Goal: Answer question/provide support

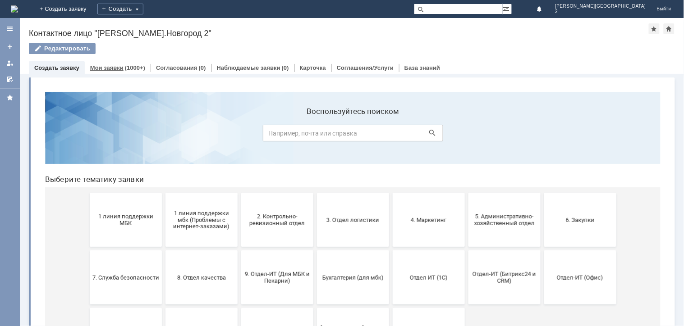
click at [101, 70] on link "Мои заявки" at bounding box center [106, 67] width 33 height 7
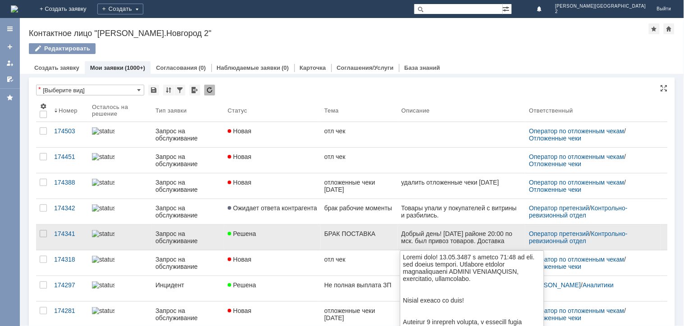
click at [403, 239] on div "Добрый день! 23.09.2025 в районе 20:00 по мск. был привоз товаров. Доставка тов…" at bounding box center [461, 248] width 120 height 36
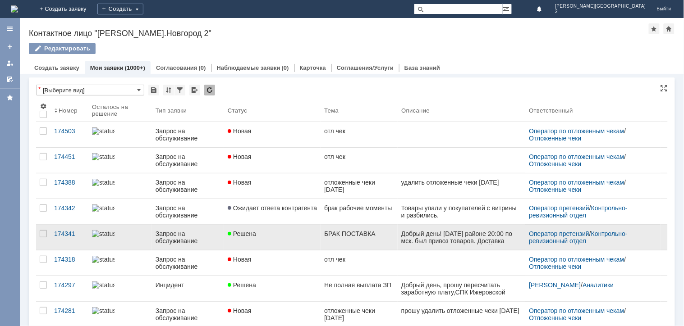
click at [330, 244] on link "БРАК ПОСТАВКА" at bounding box center [359, 237] width 77 height 25
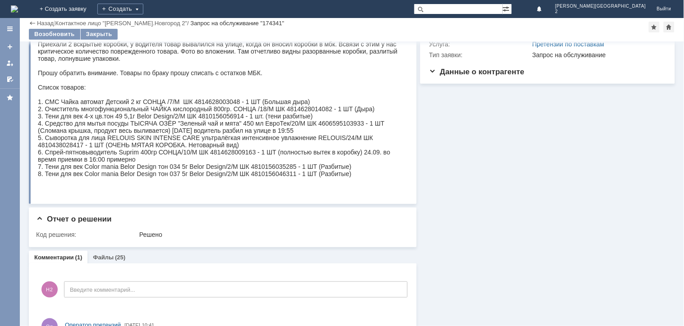
scroll to position [129, 0]
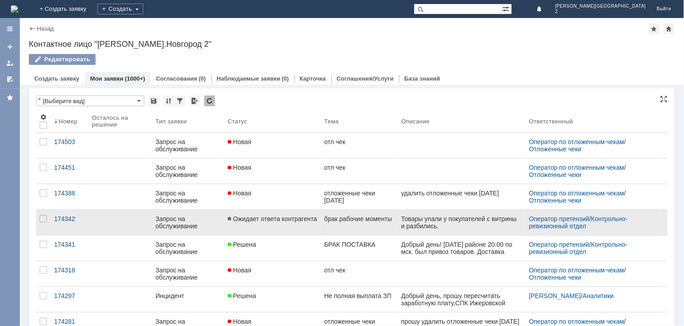
click at [327, 225] on link "брак рабочие моменты" at bounding box center [359, 222] width 77 height 25
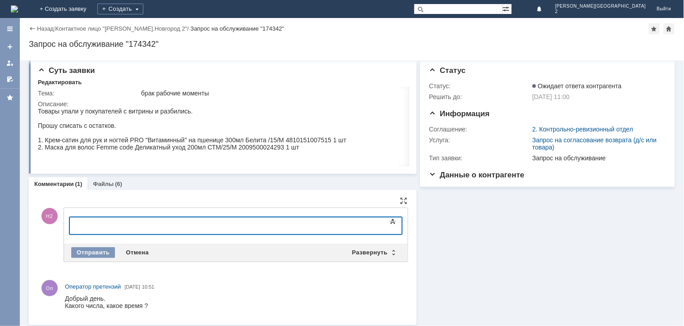
scroll to position [6, 0]
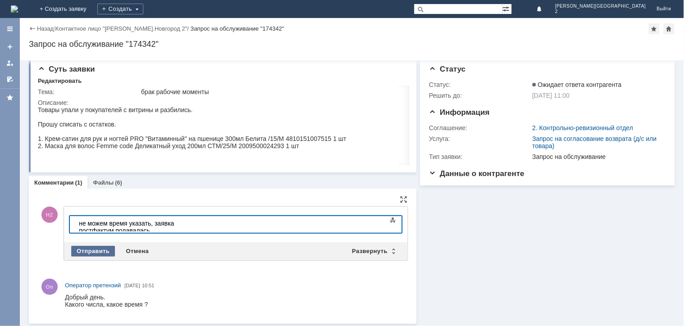
click at [86, 247] on div "Отправить" at bounding box center [93, 251] width 44 height 11
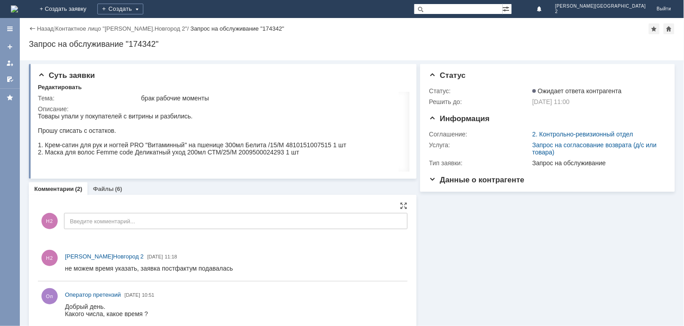
scroll to position [0, 0]
